Goal: Find contact information: Find contact information

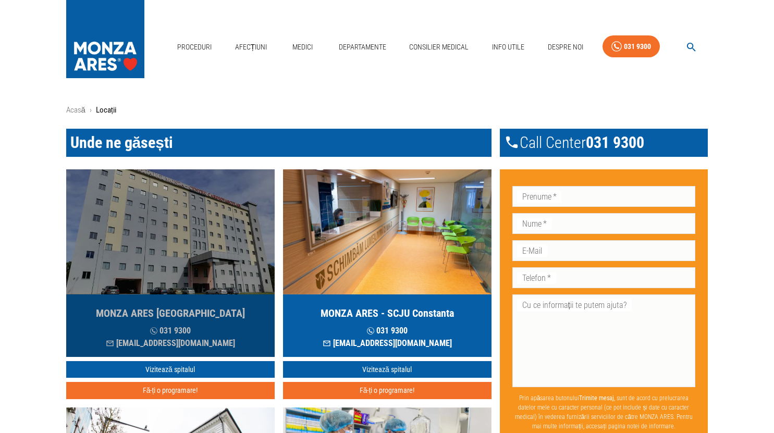
click at [217, 222] on img "button" at bounding box center [170, 231] width 208 height 125
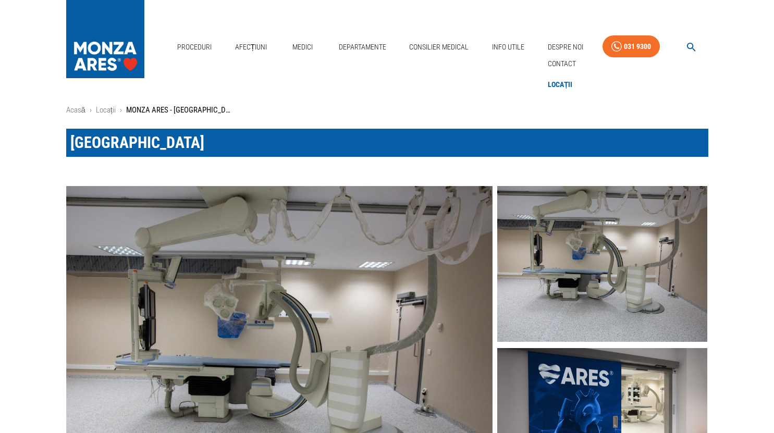
click at [562, 85] on link "Locații" at bounding box center [560, 84] width 29 height 17
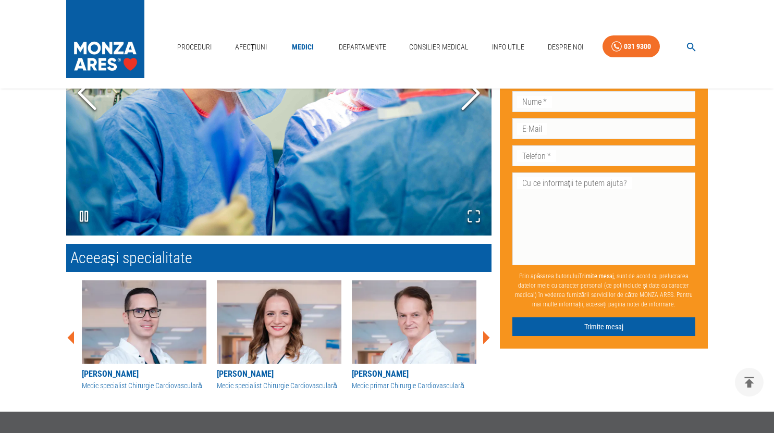
scroll to position [1965, 0]
